Goal: Check status: Check status

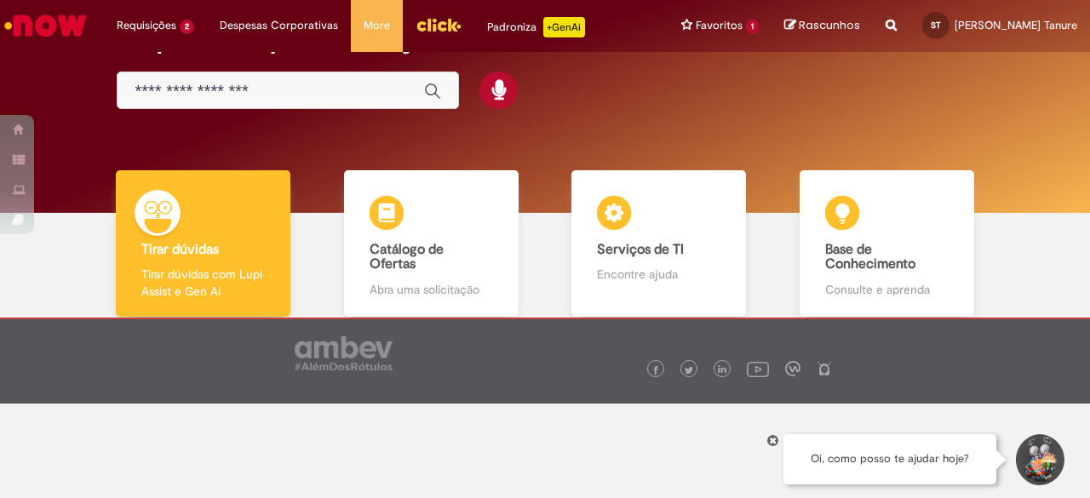
scroll to position [95, 0]
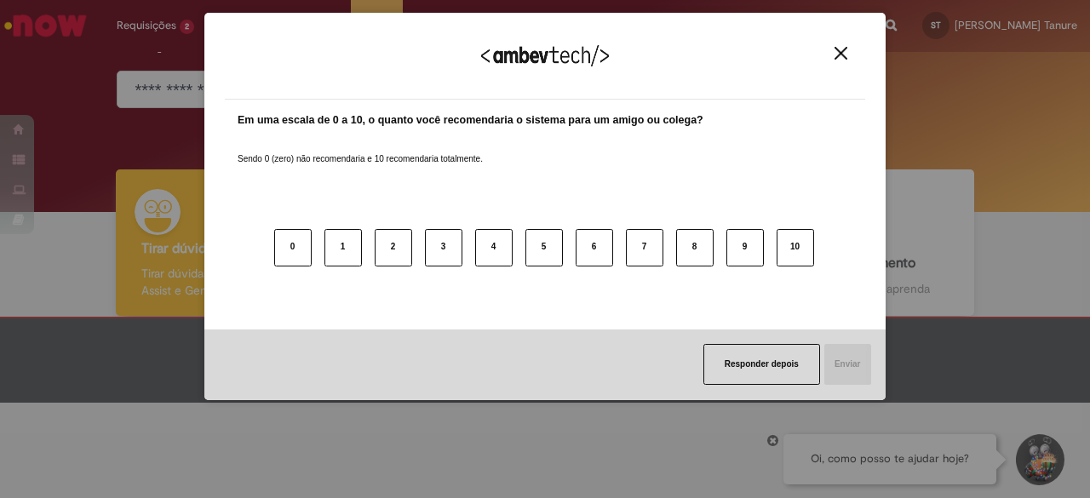
click at [843, 56] on img "Close" at bounding box center [841, 53] width 13 height 13
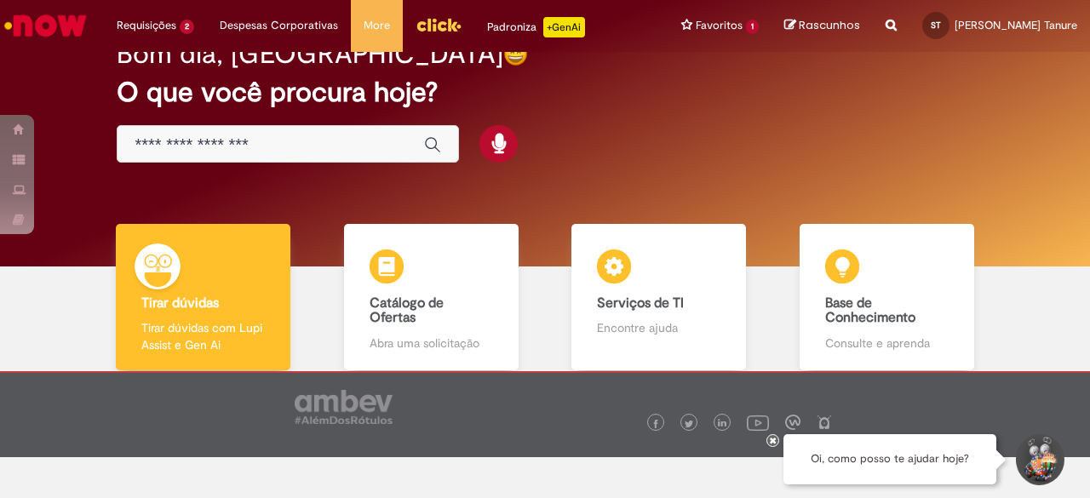
scroll to position [0, 0]
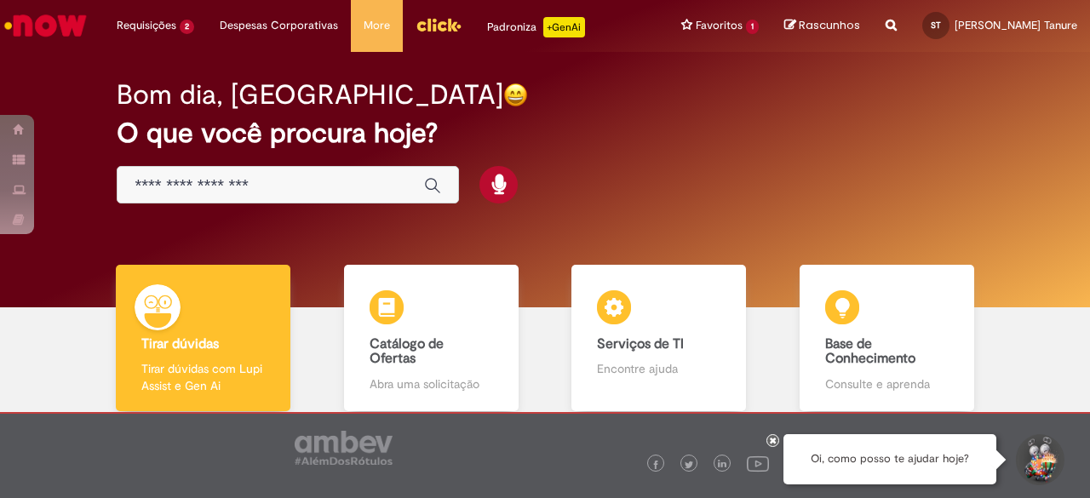
click at [317, 177] on input "Basta digitar aqui" at bounding box center [271, 186] width 273 height 20
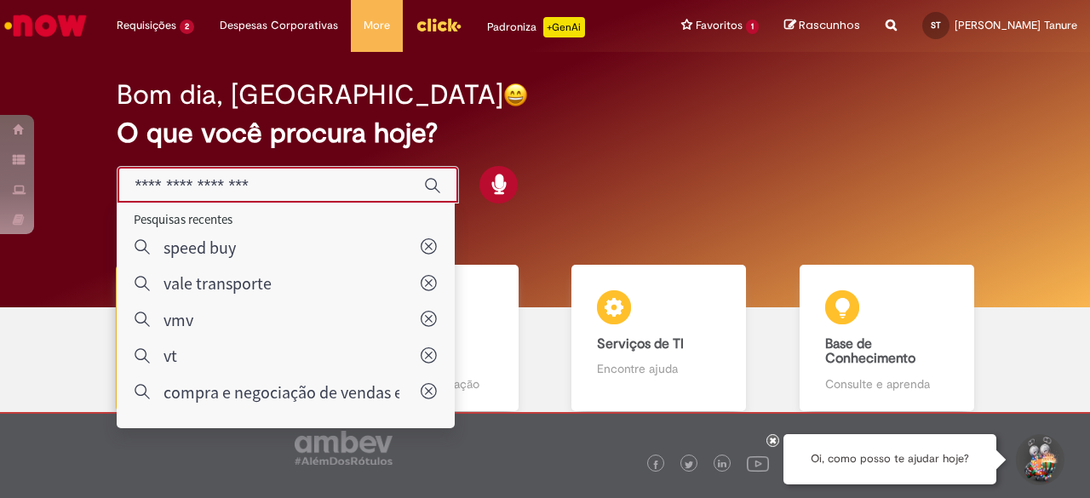
click at [550, 149] on div "Bom dia, [GEOGRAPHIC_DATA] O que você procura hoje?" at bounding box center [545, 142] width 916 height 145
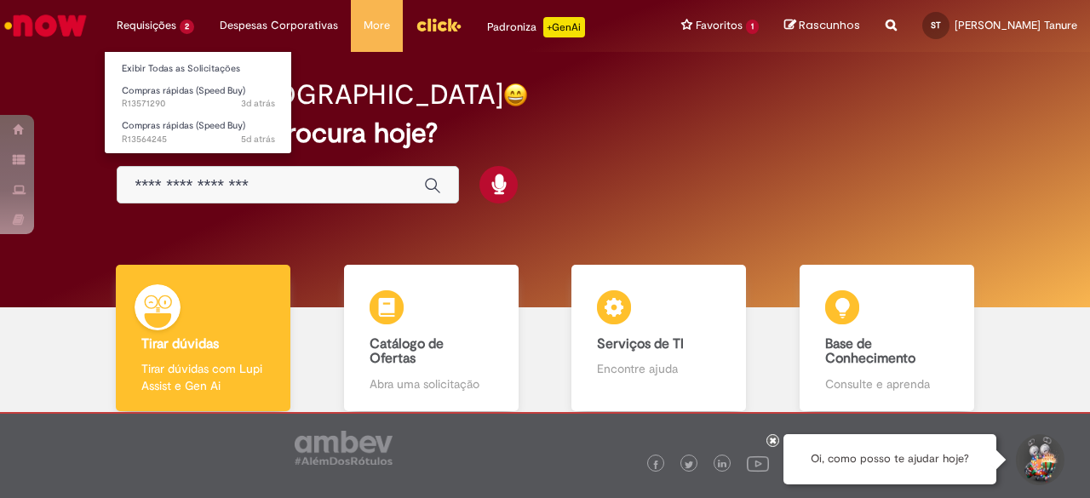
click at [172, 26] on li "Requisições 2 Exibir Todas as Solicitações Compras rápidas (Speed Buy) 3d atrás…" at bounding box center [155, 25] width 103 height 51
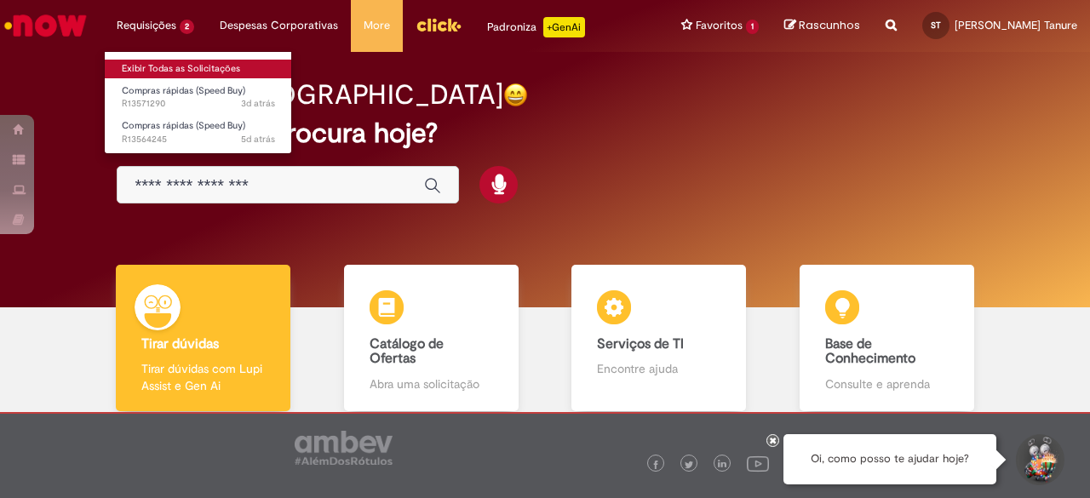
click at [160, 74] on link "Exibir Todas as Solicitações" at bounding box center [198, 69] width 187 height 19
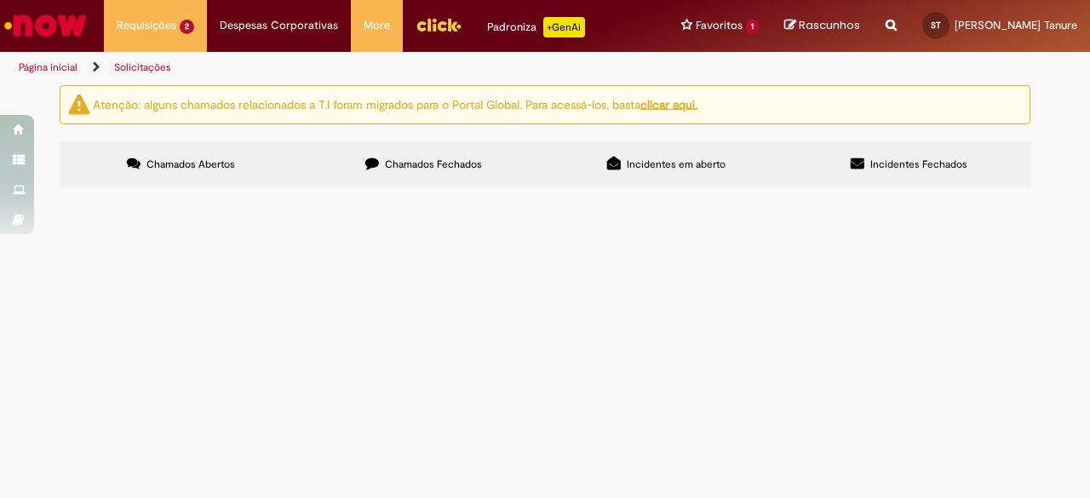
click at [0, 0] on img at bounding box center [0, 0] width 0 height 0
click at [0, 0] on img "recolher o estado da solicitação" at bounding box center [0, 0] width 0 height 0
click at [0, 0] on img at bounding box center [0, 0] width 0 height 0
click at [0, 0] on span "Oiee, tudo bem? Abrindo novamente a speed de brutal frutel, referente ao frete …" at bounding box center [0, 0] width 0 height 0
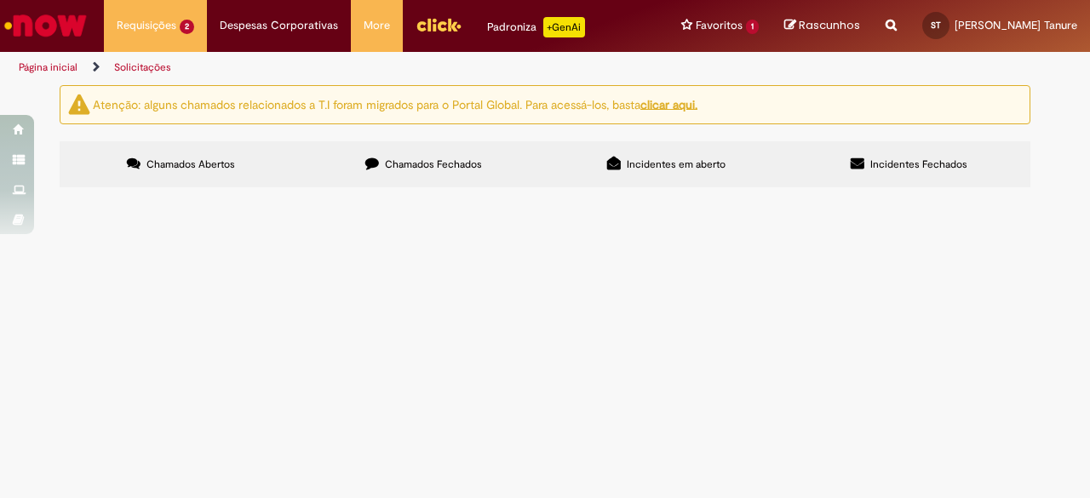
click at [0, 0] on td "Oiee, tudo bem? Abrindo novamente a speed de brutal frutel, referente ao frete …" at bounding box center [0, 0] width 0 height 0
click at [0, 0] on img at bounding box center [0, 0] width 0 height 0
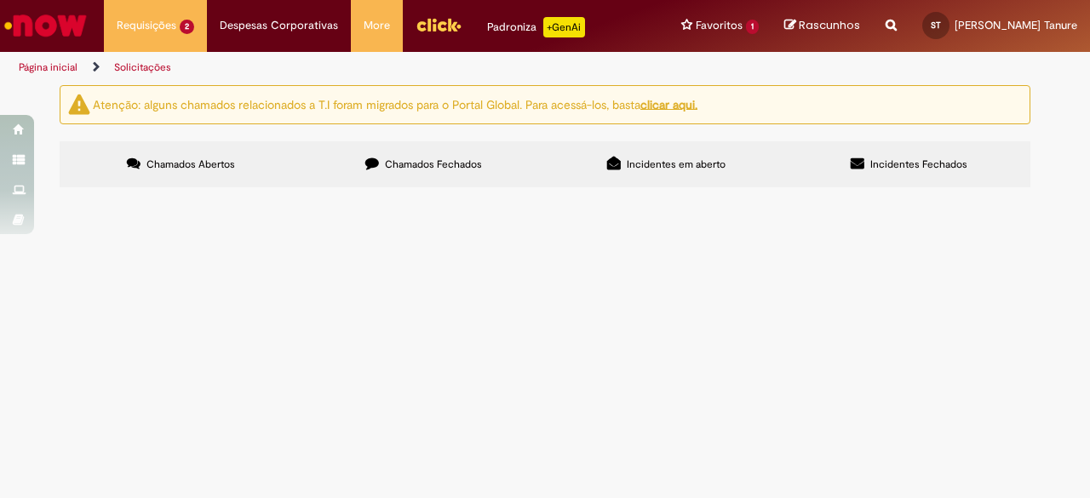
click at [0, 0] on span "Compras rápidas (Speed Buy)" at bounding box center [0, 0] width 0 height 0
click at [739, 173] on main "Solicitações Atenção: alguns chamados relacionados a T.I foram migrados para o …" at bounding box center [545, 291] width 1090 height 414
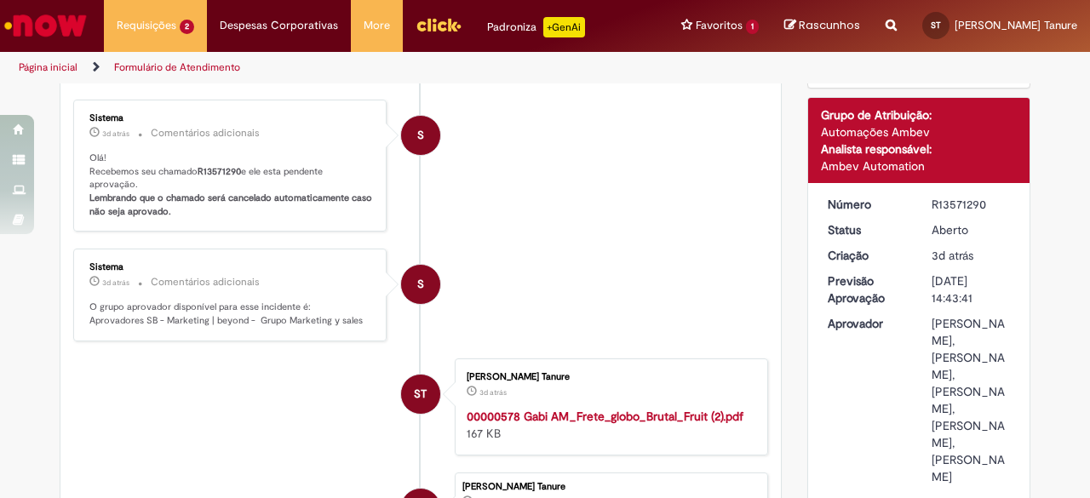
scroll to position [182, 0]
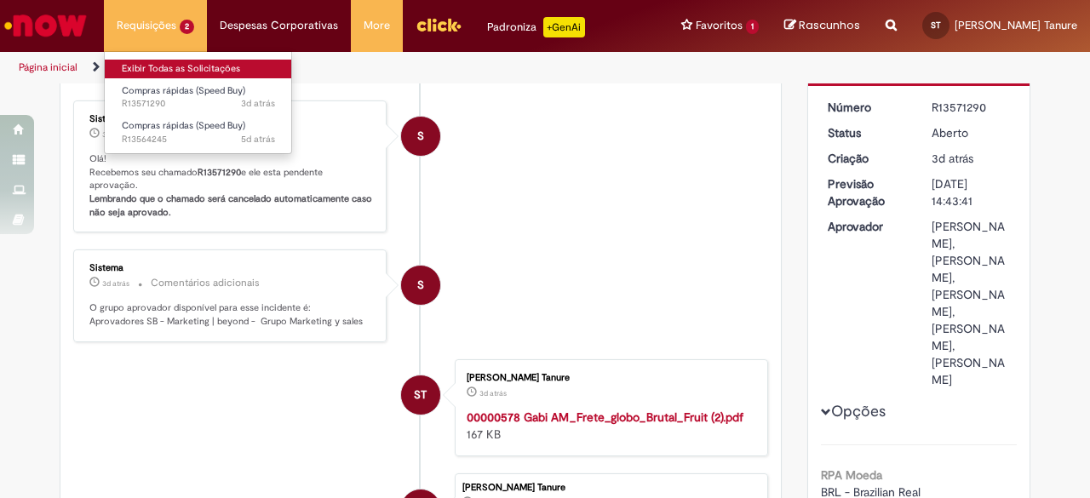
click at [190, 67] on link "Exibir Todas as Solicitações" at bounding box center [198, 69] width 187 height 19
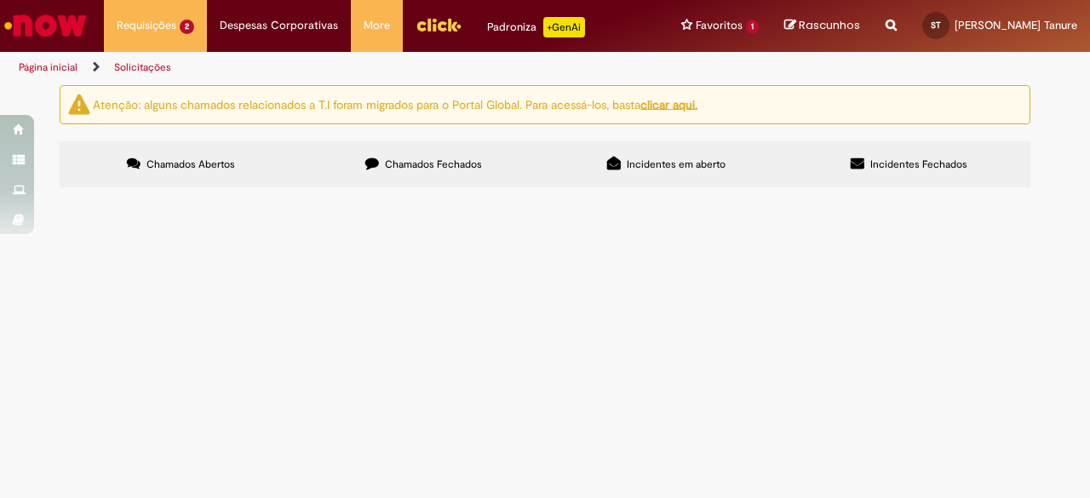
click at [0, 0] on img at bounding box center [0, 0] width 0 height 0
click at [0, 0] on img "recolher o estado da solicitação" at bounding box center [0, 0] width 0 height 0
click at [0, 0] on span "Em Validação" at bounding box center [0, 0] width 0 height 0
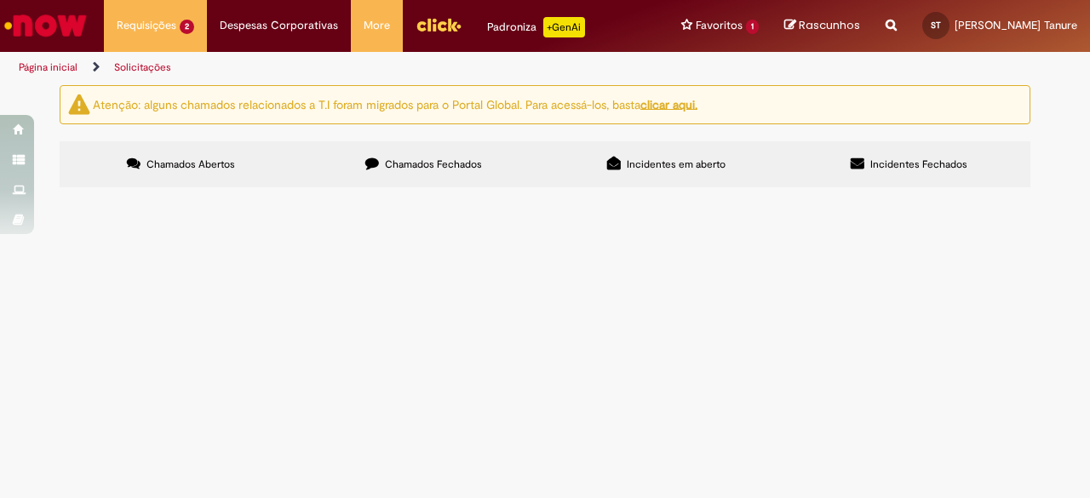
click at [0, 0] on img at bounding box center [0, 0] width 0 height 0
click at [0, 0] on span "Em Validação" at bounding box center [0, 0] width 0 height 0
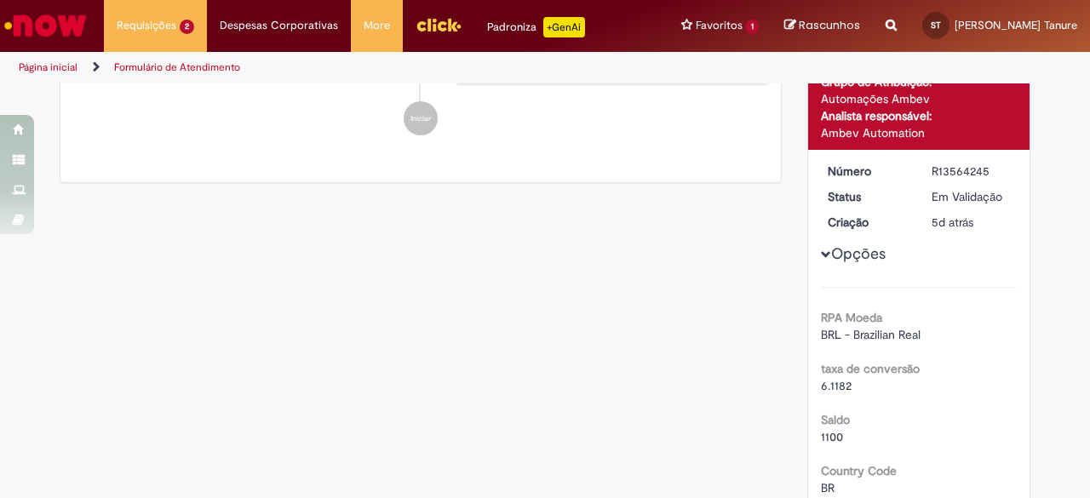
click at [727, 153] on ul "ST [PERSON_NAME] Tanure 5d atrás 5 dias atrás [PERSON_NAME]! Recebemos seu cham…" at bounding box center [420, 69] width 695 height 167
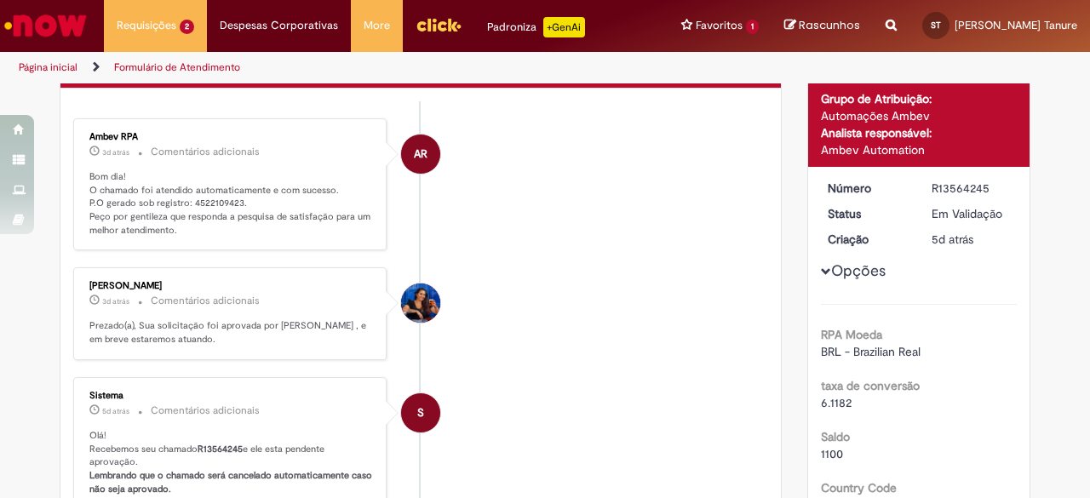
scroll to position [170, 0]
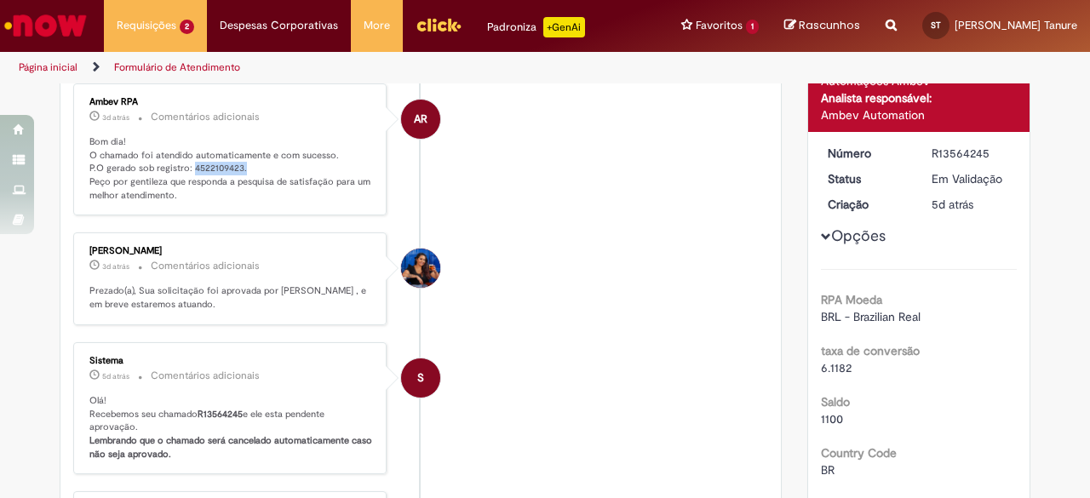
drag, startPoint x: 186, startPoint y: 167, endPoint x: 235, endPoint y: 166, distance: 49.4
click at [235, 166] on p "Bom dia! O chamado foi atendido automaticamente e com sucesso. P.O gerado sob r…" at bounding box center [231, 168] width 284 height 67
click at [215, 160] on p "Bom dia! O chamado foi atendido automaticamente e com sucesso. P.O gerado sob r…" at bounding box center [231, 168] width 284 height 67
drag, startPoint x: 229, startPoint y: 164, endPoint x: 186, endPoint y: 167, distance: 43.6
click at [186, 167] on p "Bom dia! O chamado foi atendido automaticamente e com sucesso. P.O gerado sob r…" at bounding box center [231, 168] width 284 height 67
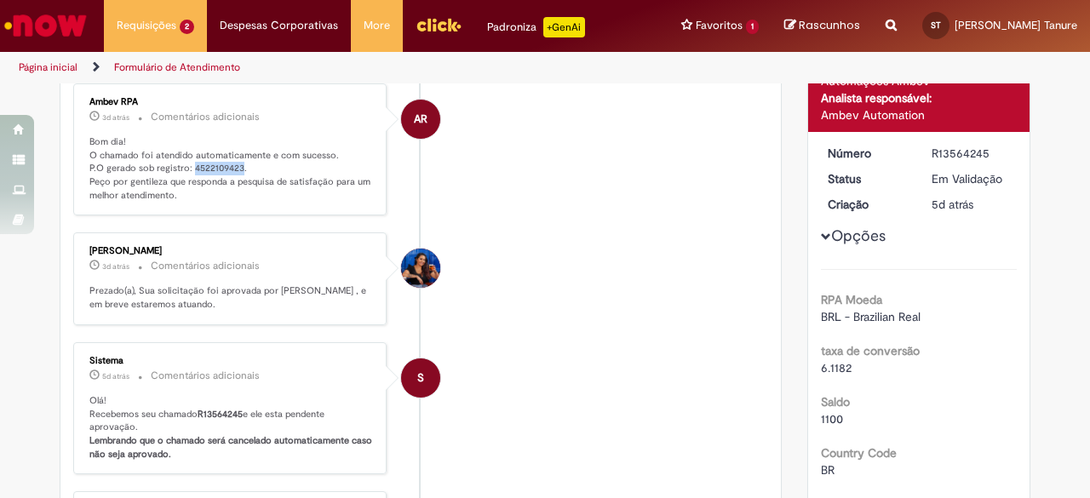
copy p "4522109423"
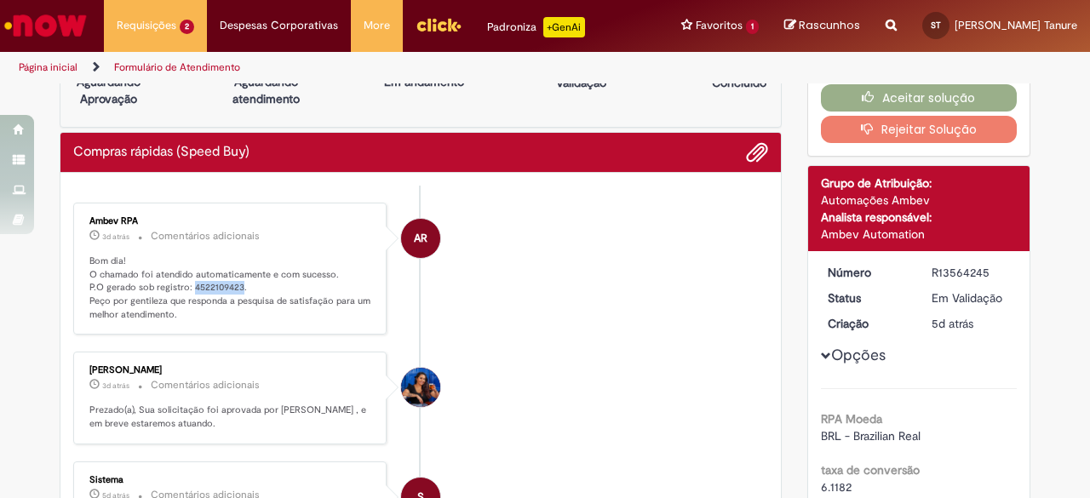
scroll to position [0, 0]
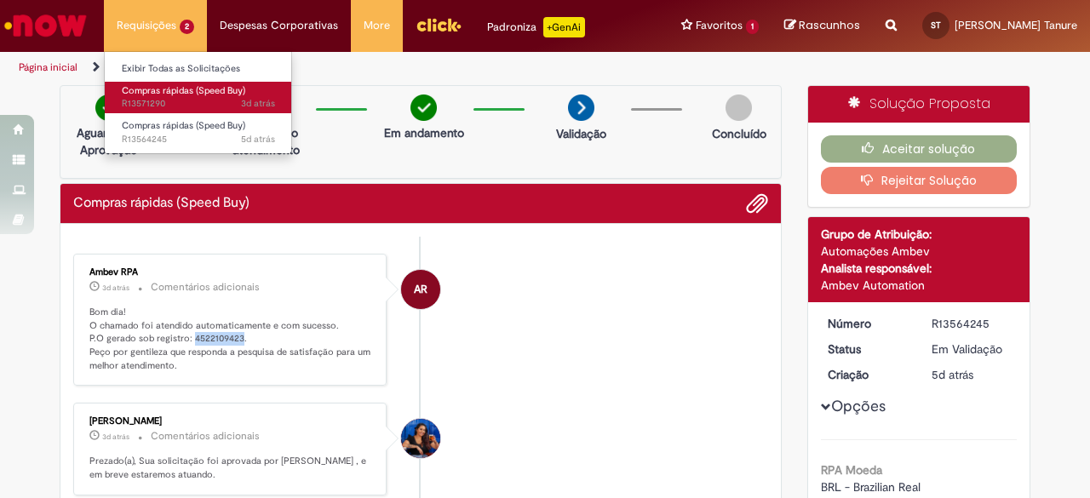
click at [187, 89] on span "Compras rápidas (Speed Buy)" at bounding box center [183, 90] width 123 height 13
click at [233, 99] on span "3d atrás 3 dias atrás R13571290" at bounding box center [198, 104] width 153 height 14
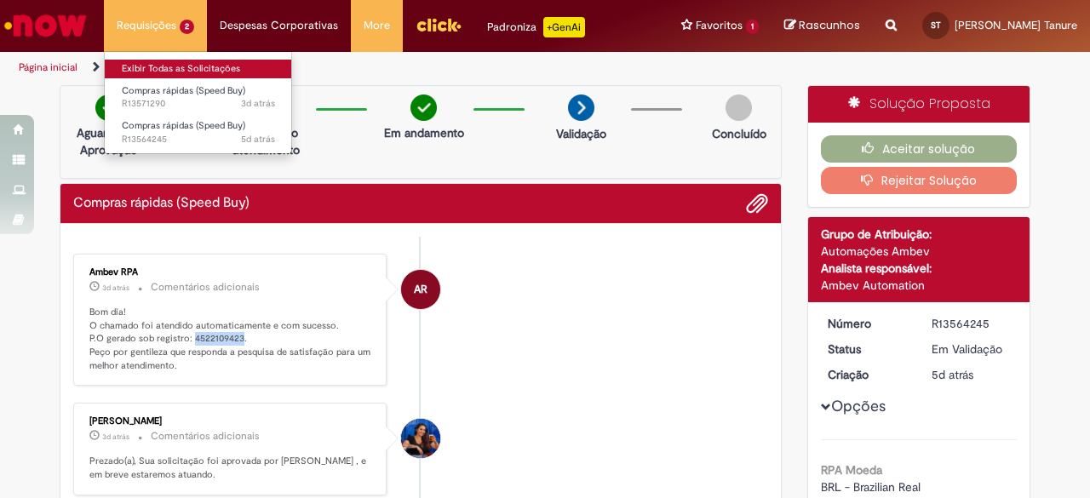
click at [198, 68] on link "Exibir Todas as Solicitações" at bounding box center [198, 69] width 187 height 19
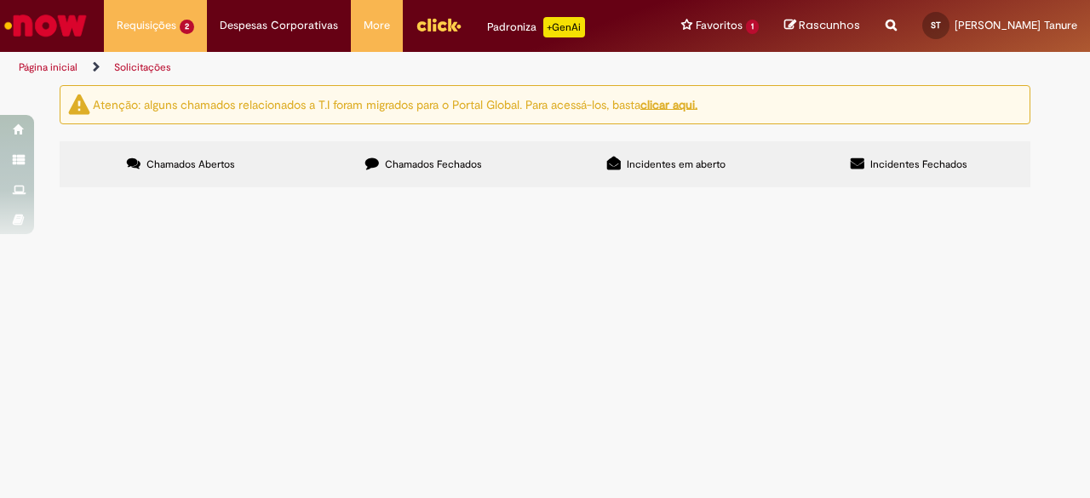
click at [0, 0] on img at bounding box center [0, 0] width 0 height 0
click at [0, 0] on span "Compras rápidas (Speed Buy)" at bounding box center [0, 0] width 0 height 0
click at [0, 0] on span "Oiee, tudo bem? Abrindo novamente a speed de brutal frutel, referente ao frete …" at bounding box center [0, 0] width 0 height 0
drag, startPoint x: 925, startPoint y: 295, endPoint x: 908, endPoint y: 299, distance: 17.6
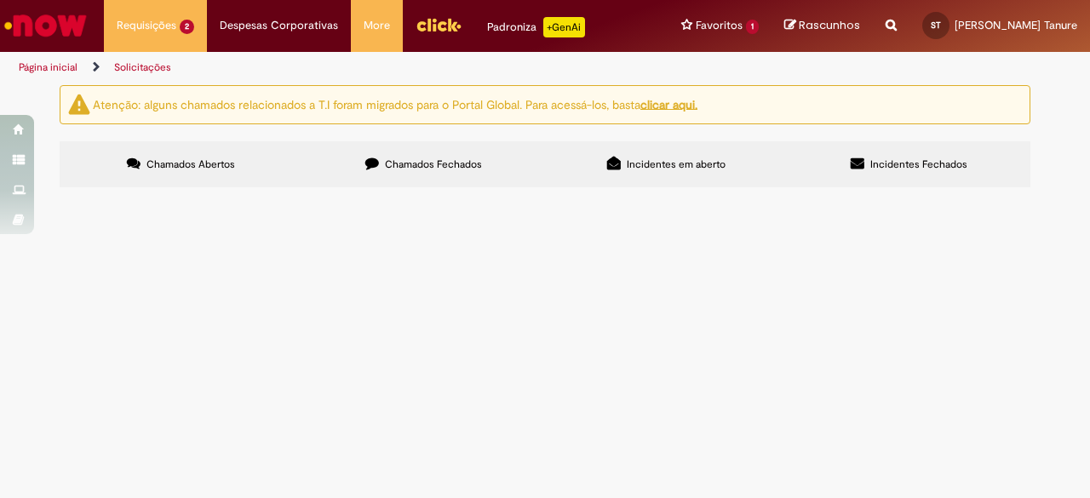
click at [0, 0] on td at bounding box center [0, 0] width 0 height 0
click at [0, 0] on td "Oiee, tudo bem? Abrindo novamente a speed de brutal frutel, referente ao frete …" at bounding box center [0, 0] width 0 height 0
click at [0, 0] on img at bounding box center [0, 0] width 0 height 0
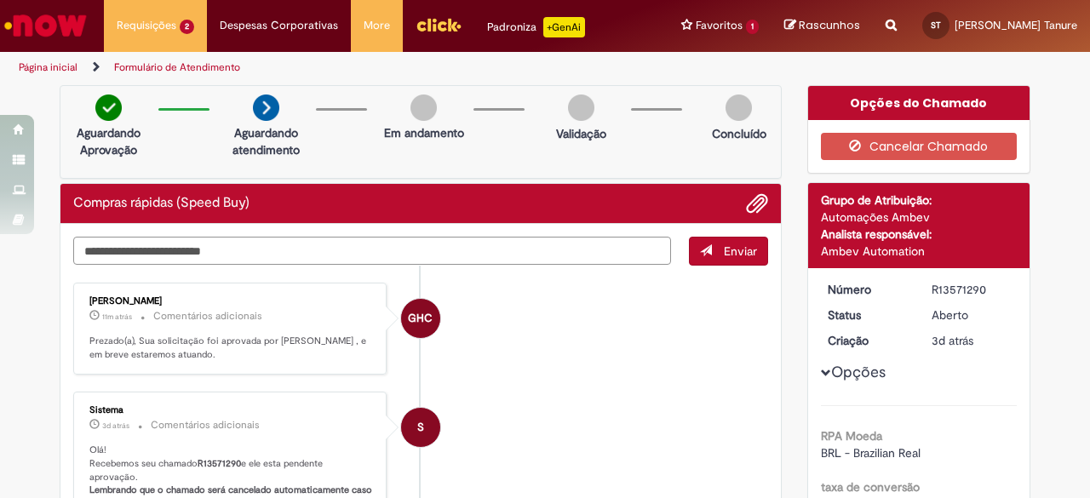
click at [416, 244] on textarea "Digite sua mensagem aqui..." at bounding box center [372, 251] width 598 height 28
